Goal: Transaction & Acquisition: Purchase product/service

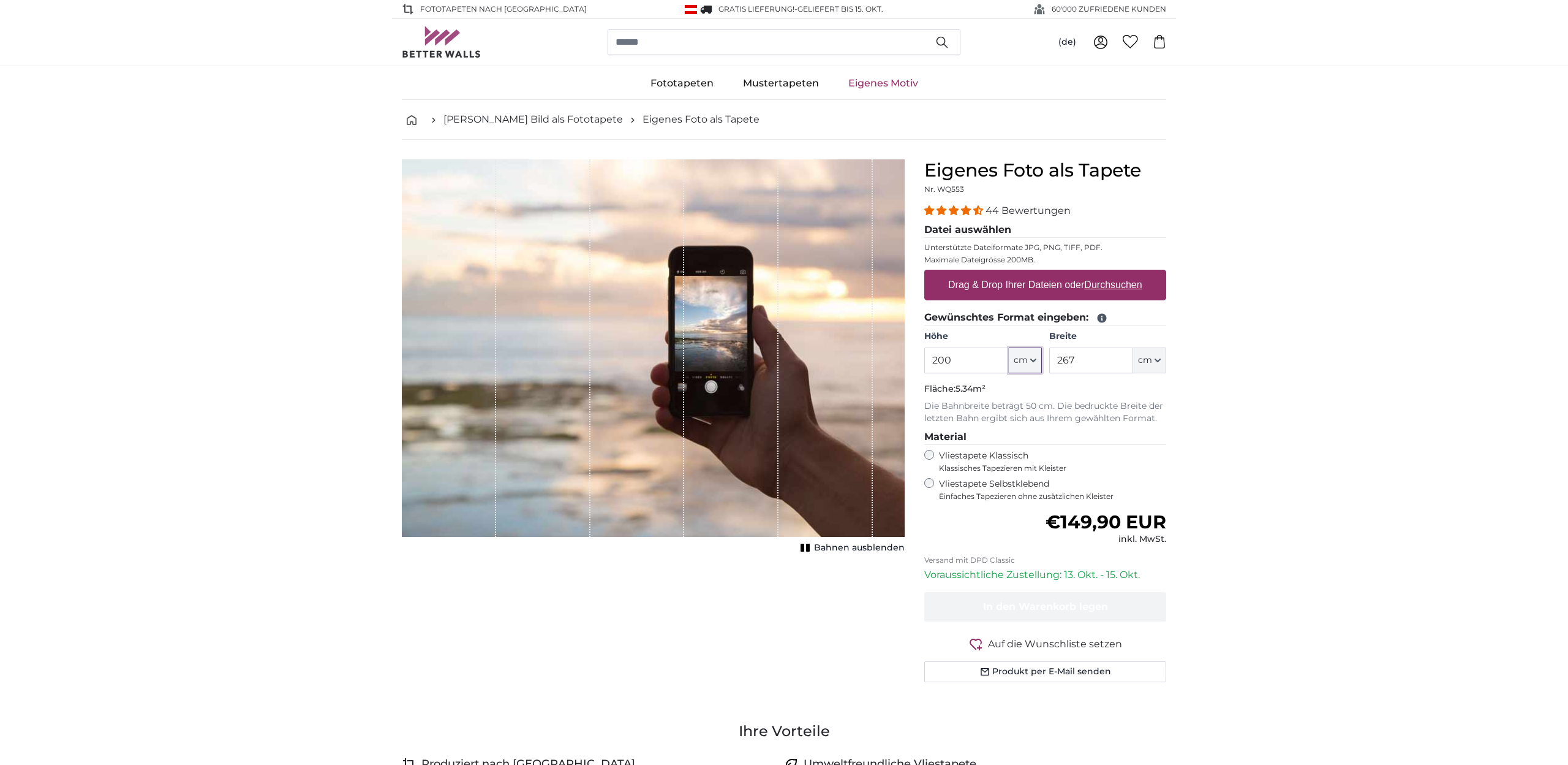
click at [1035, 360] on icon "button" at bounding box center [1034, 360] width 5 height 2
click at [964, 362] on input "200" at bounding box center [966, 361] width 84 height 26
drag, startPoint x: 954, startPoint y: 360, endPoint x: 932, endPoint y: 362, distance: 22.1
click at [932, 362] on input "200" at bounding box center [966, 361] width 84 height 26
drag, startPoint x: 1075, startPoint y: 358, endPoint x: 1054, endPoint y: 362, distance: 21.4
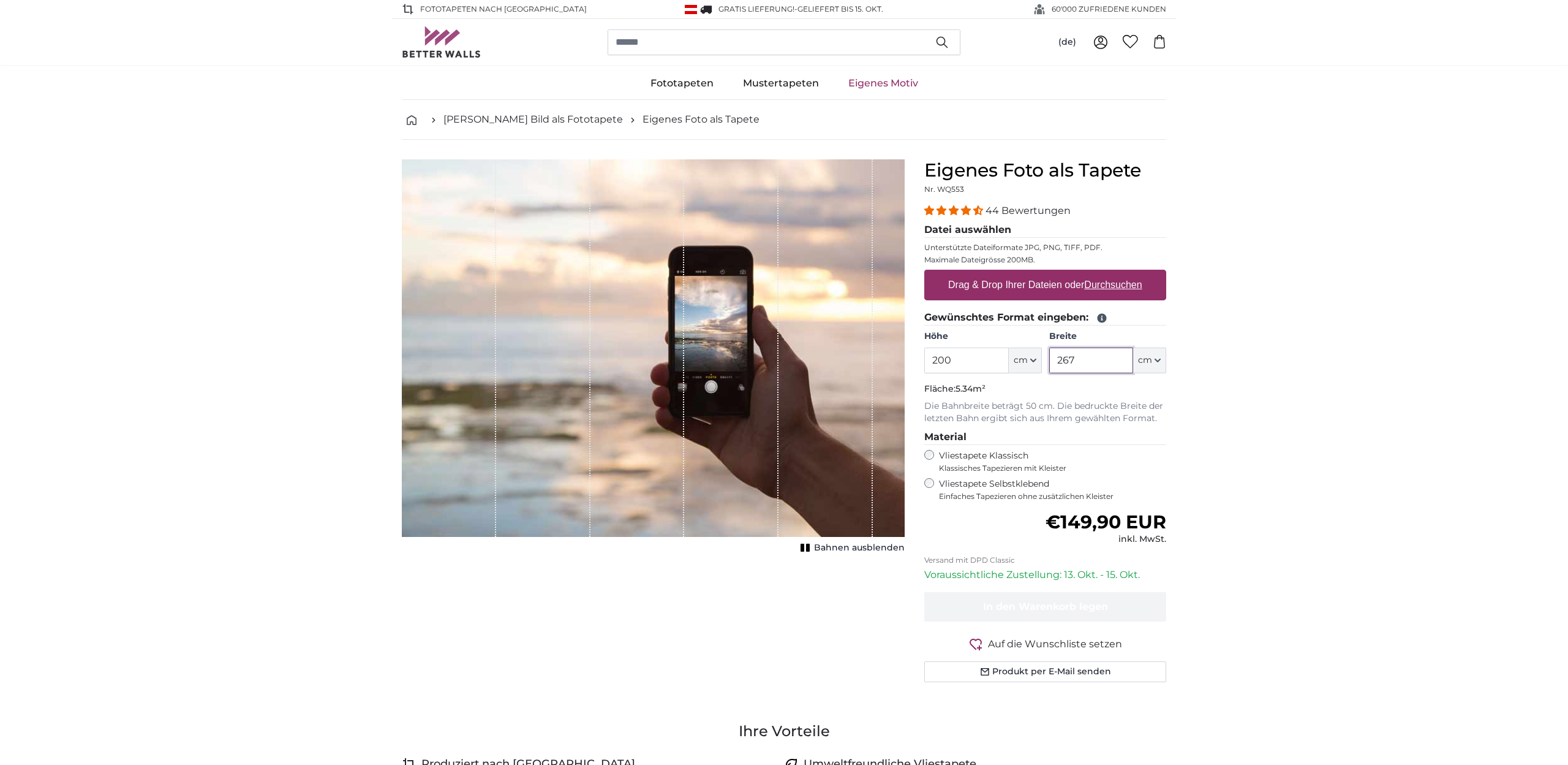
click at [1054, 362] on input "267" at bounding box center [1091, 361] width 84 height 26
type input "100"
drag, startPoint x: 953, startPoint y: 359, endPoint x: 928, endPoint y: 367, distance: 26.2
click at [930, 364] on input "200" at bounding box center [966, 361] width 84 height 26
drag, startPoint x: 949, startPoint y: 360, endPoint x: 930, endPoint y: 361, distance: 19.0
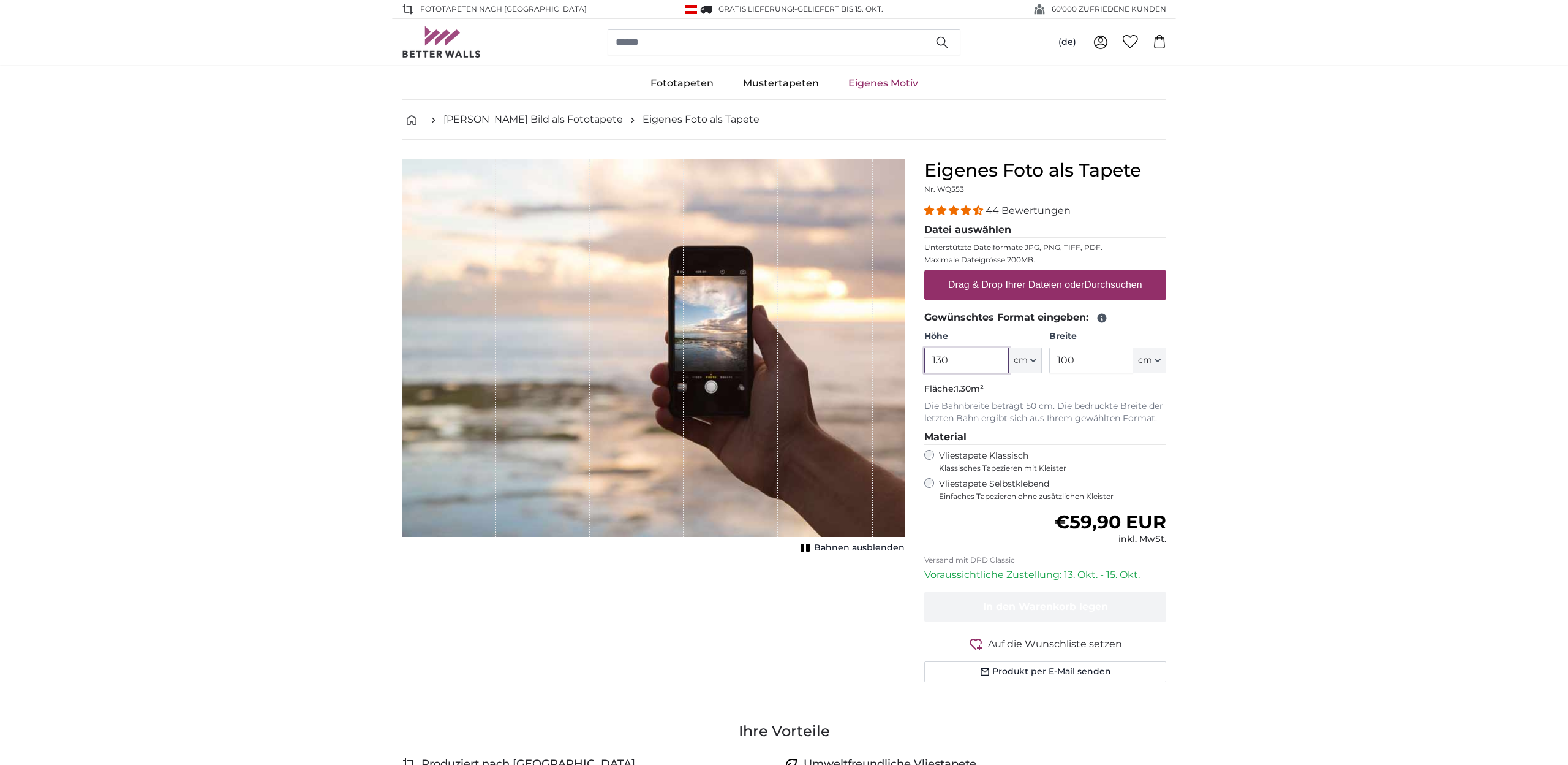
click at [930, 361] on input "130" at bounding box center [966, 361] width 84 height 26
click at [1035, 364] on button "cm" at bounding box center [1026, 361] width 33 height 26
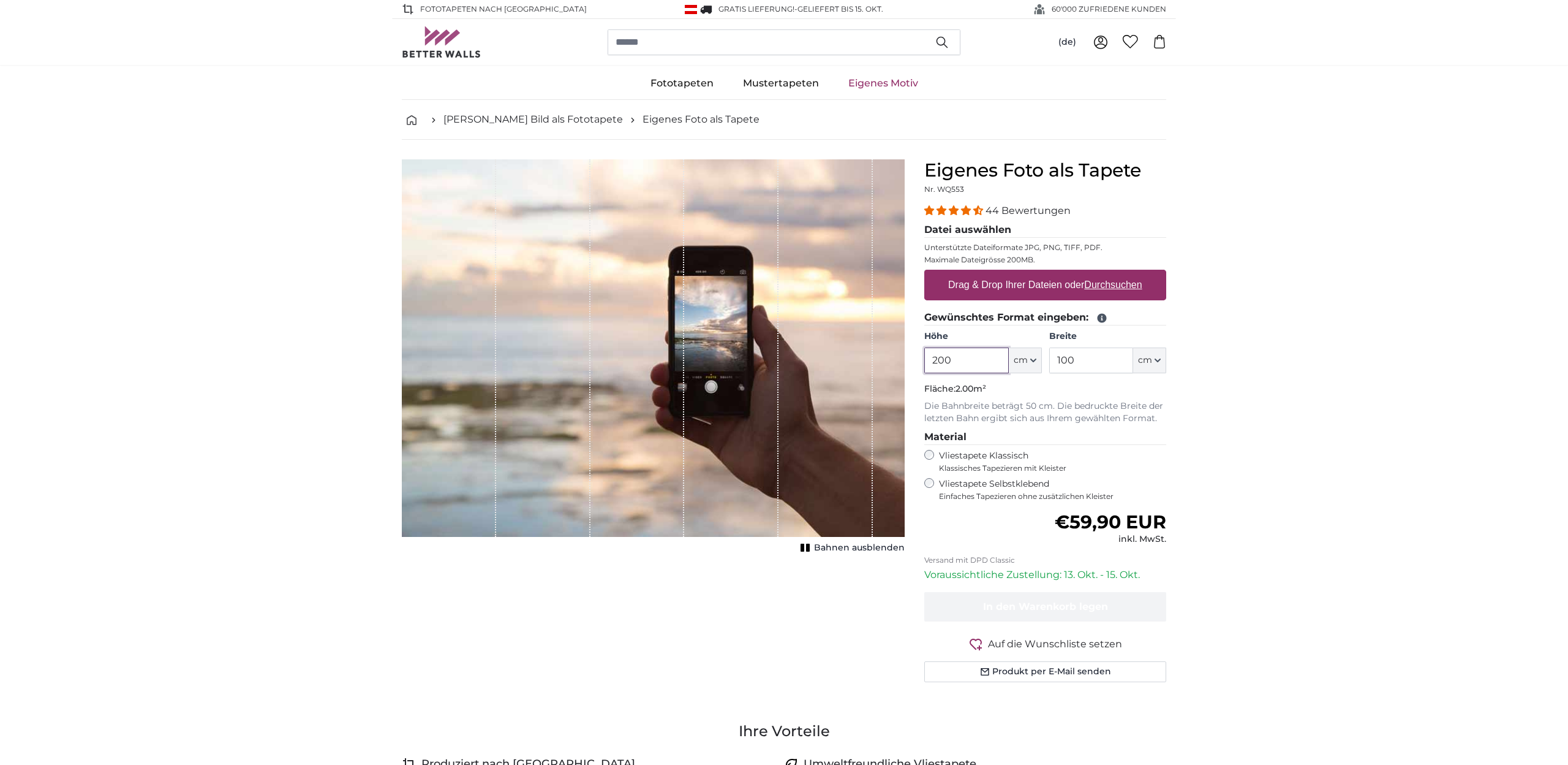
drag, startPoint x: 959, startPoint y: 360, endPoint x: 916, endPoint y: 359, distance: 43.0
click at [925, 357] on input "200" at bounding box center [966, 361] width 84 height 26
type input "100"
click at [1077, 359] on input "100" at bounding box center [1091, 361] width 84 height 26
drag, startPoint x: 1077, startPoint y: 359, endPoint x: 1053, endPoint y: 361, distance: 24.1
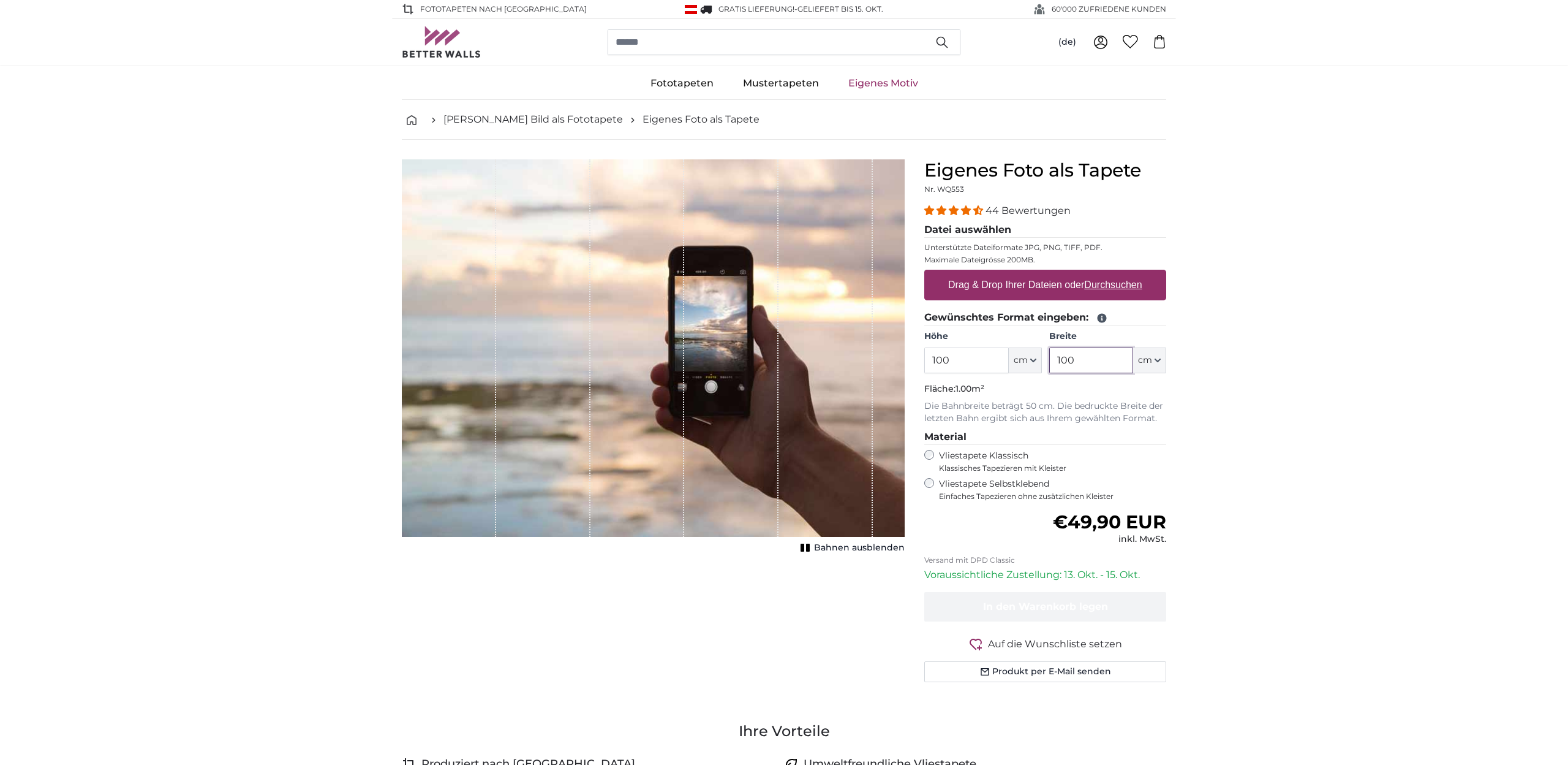
click at [1054, 361] on input "100" at bounding box center [1091, 361] width 84 height 26
type input "130"
